Goal: Information Seeking & Learning: Learn about a topic

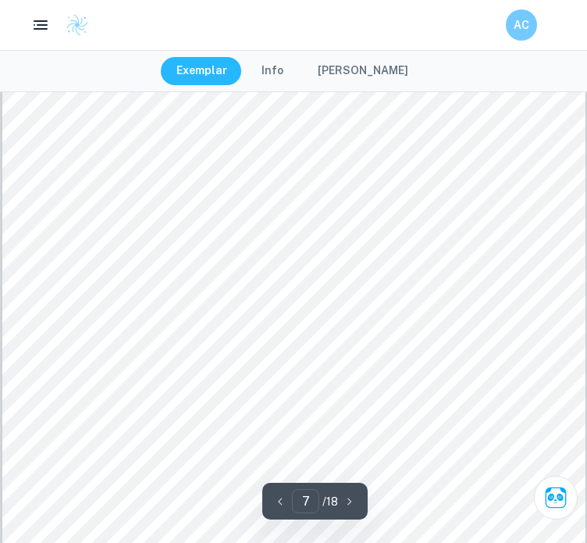
scroll to position [4823, 0]
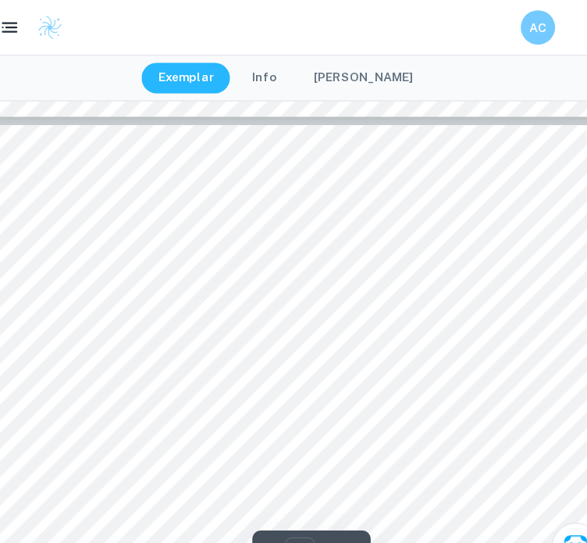
scroll to position [6008, 0]
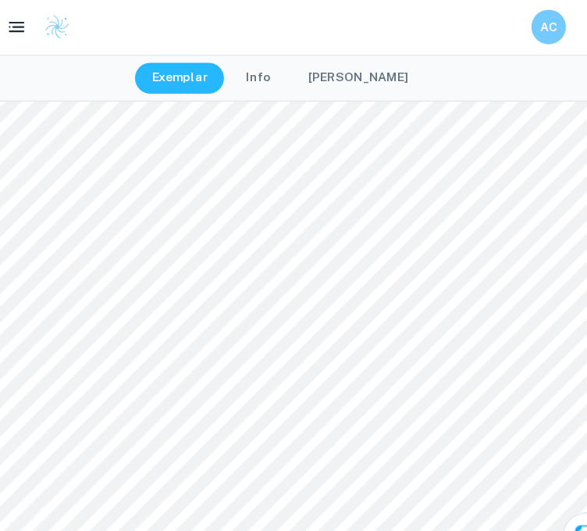
scroll to position [5672, 13]
